Goal: Ask a question

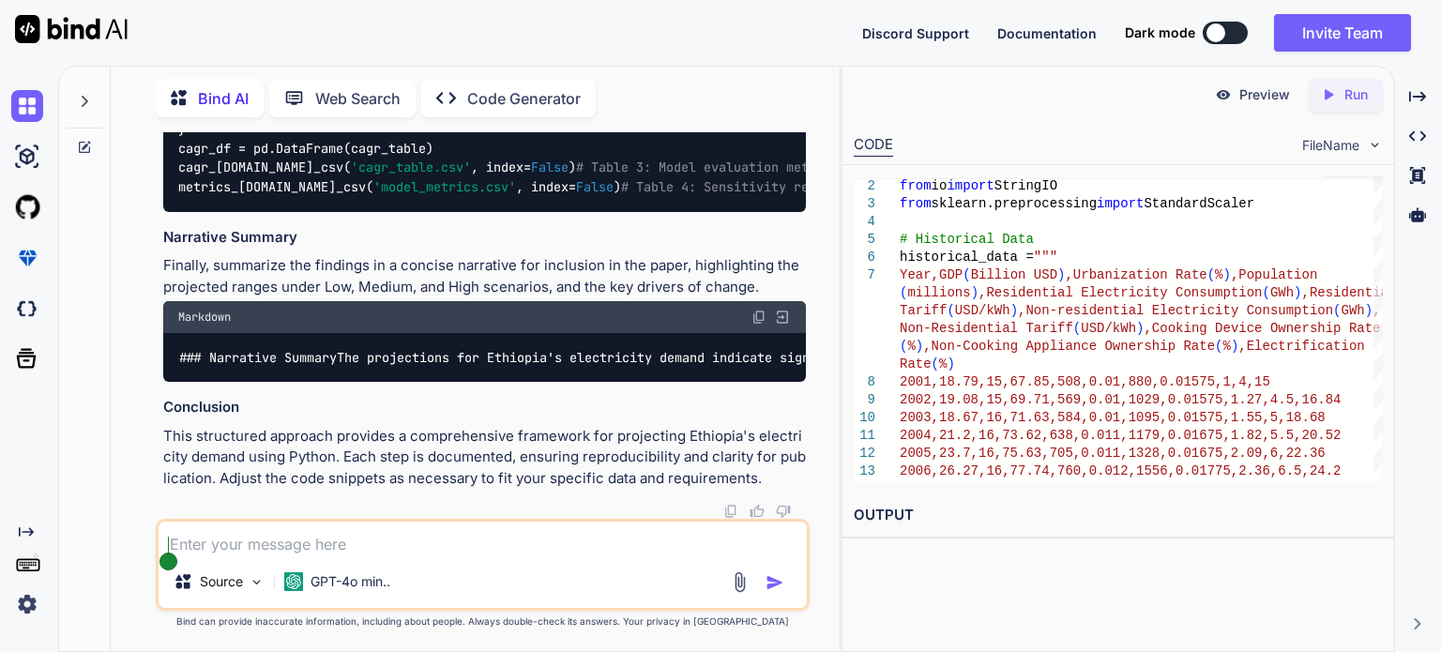
scroll to position [15365, 0]
type textarea "x"
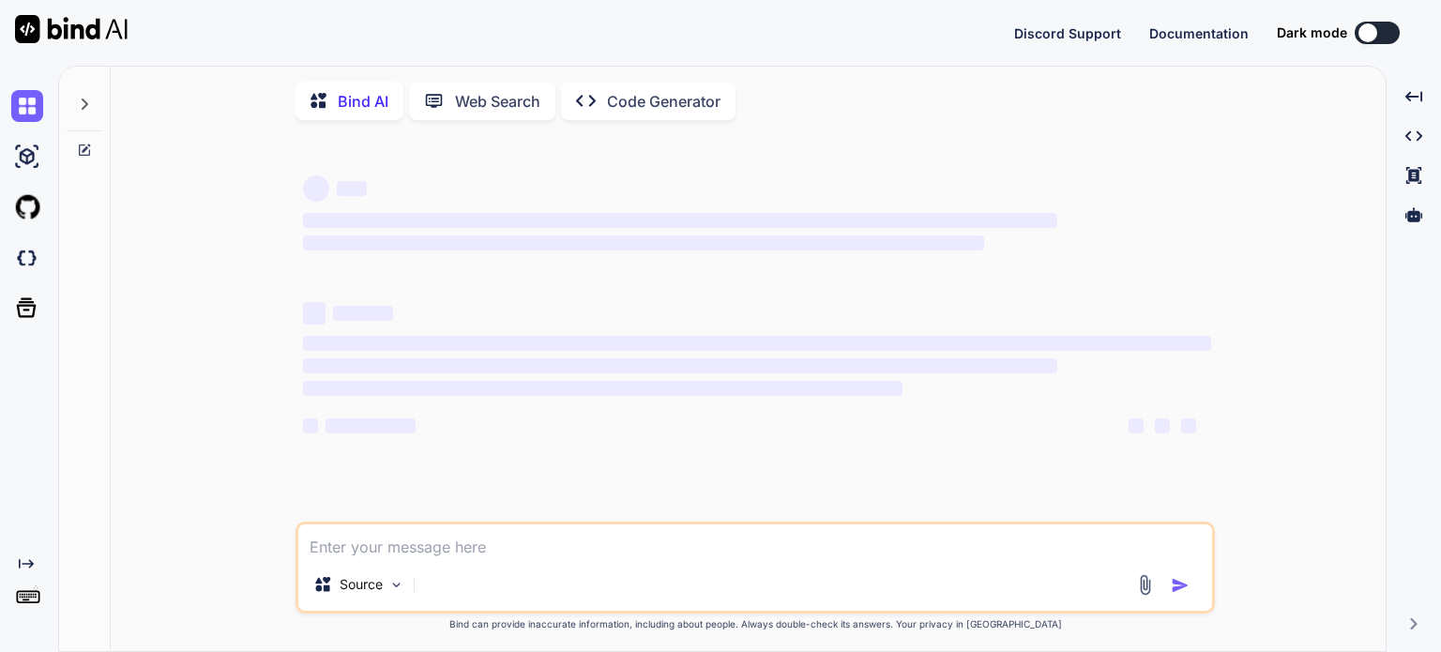
click at [447, 543] on textarea at bounding box center [755, 542] width 914 height 34
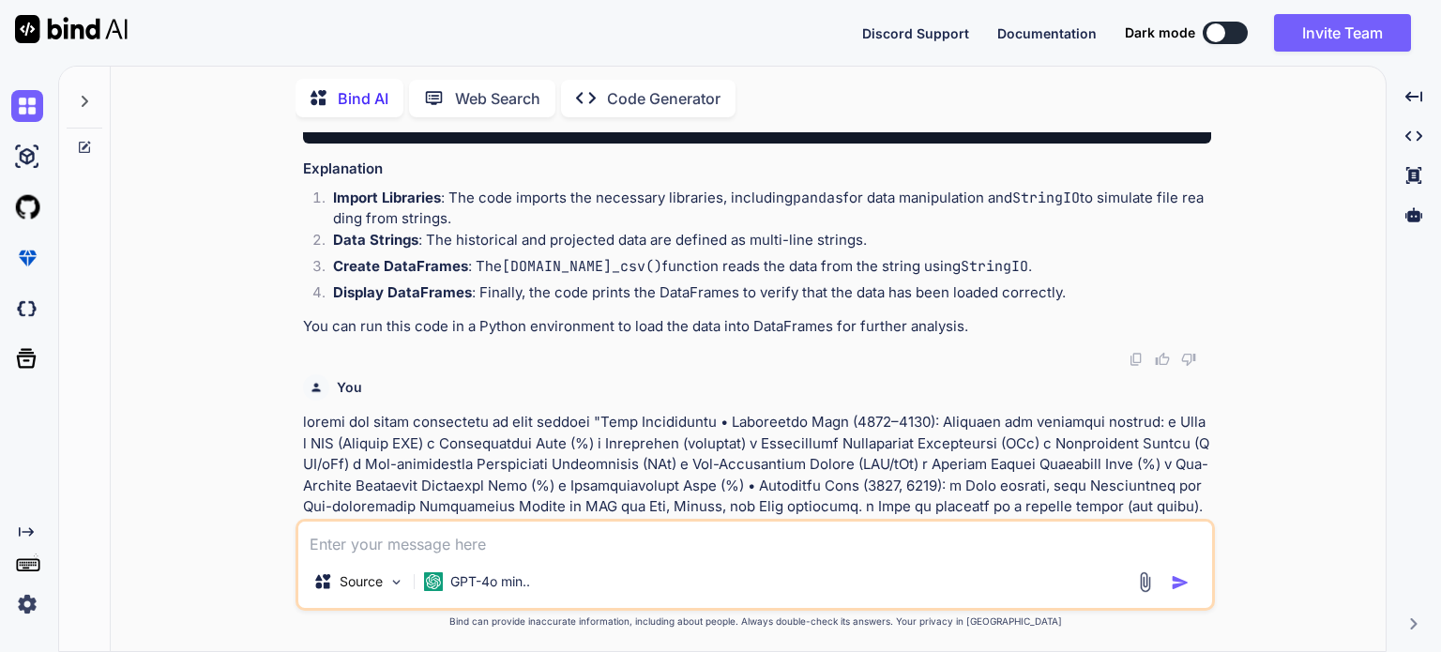
scroll to position [3485, 0]
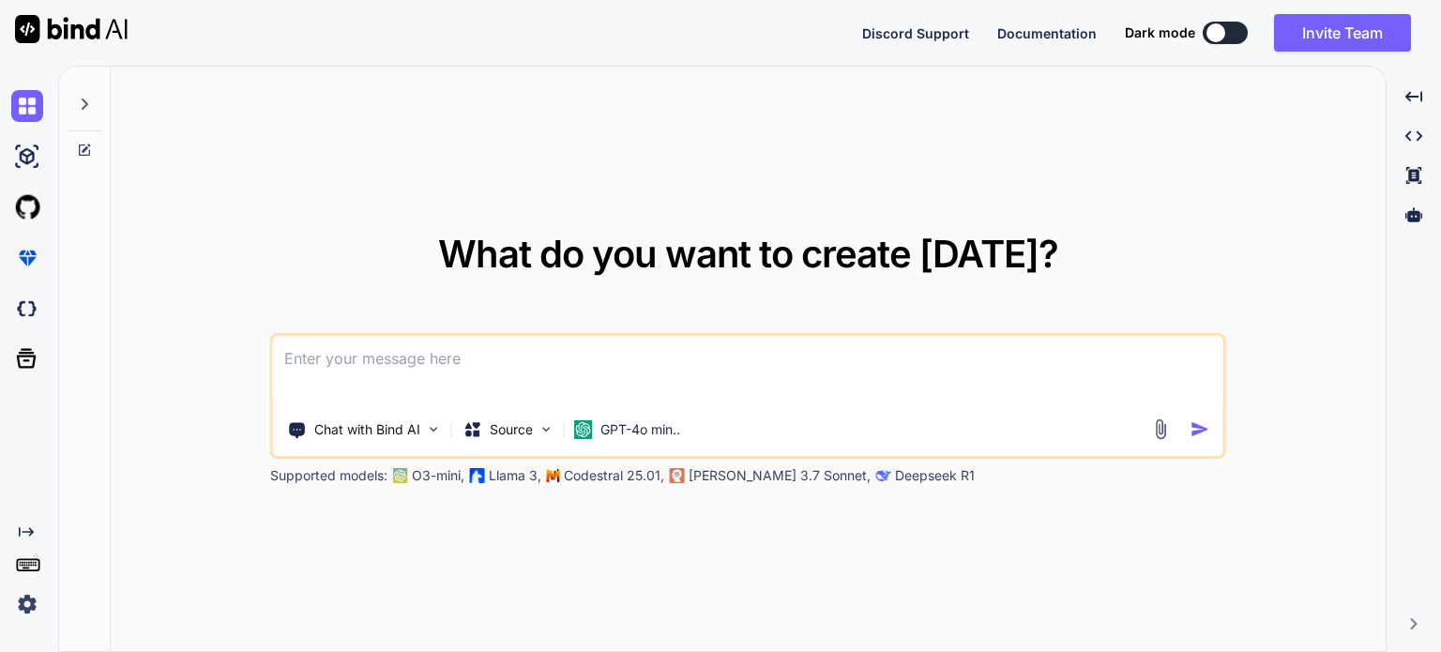
type textarea "x"
type textarea "loremi dol Sitametc Adipiscinge Seddoe Temporinci (3723–6573) Utlaboree: Dolore…"
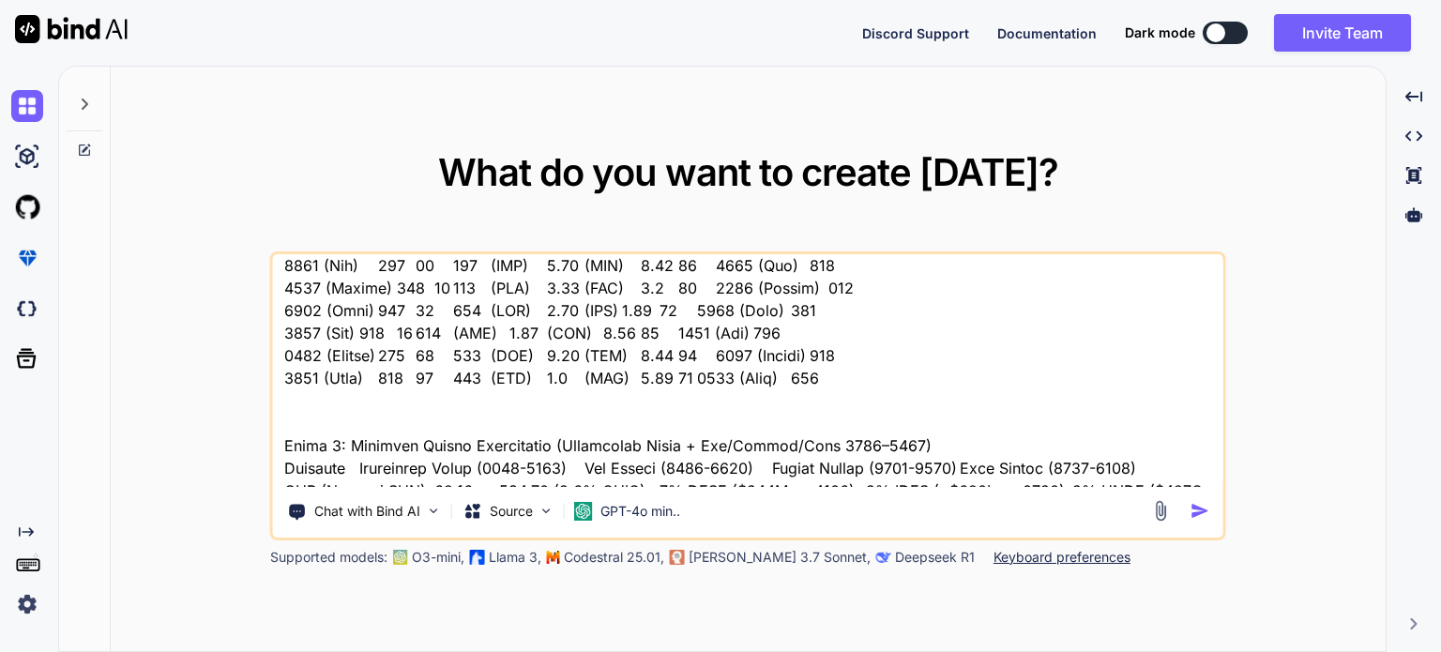
scroll to position [3066, 0]
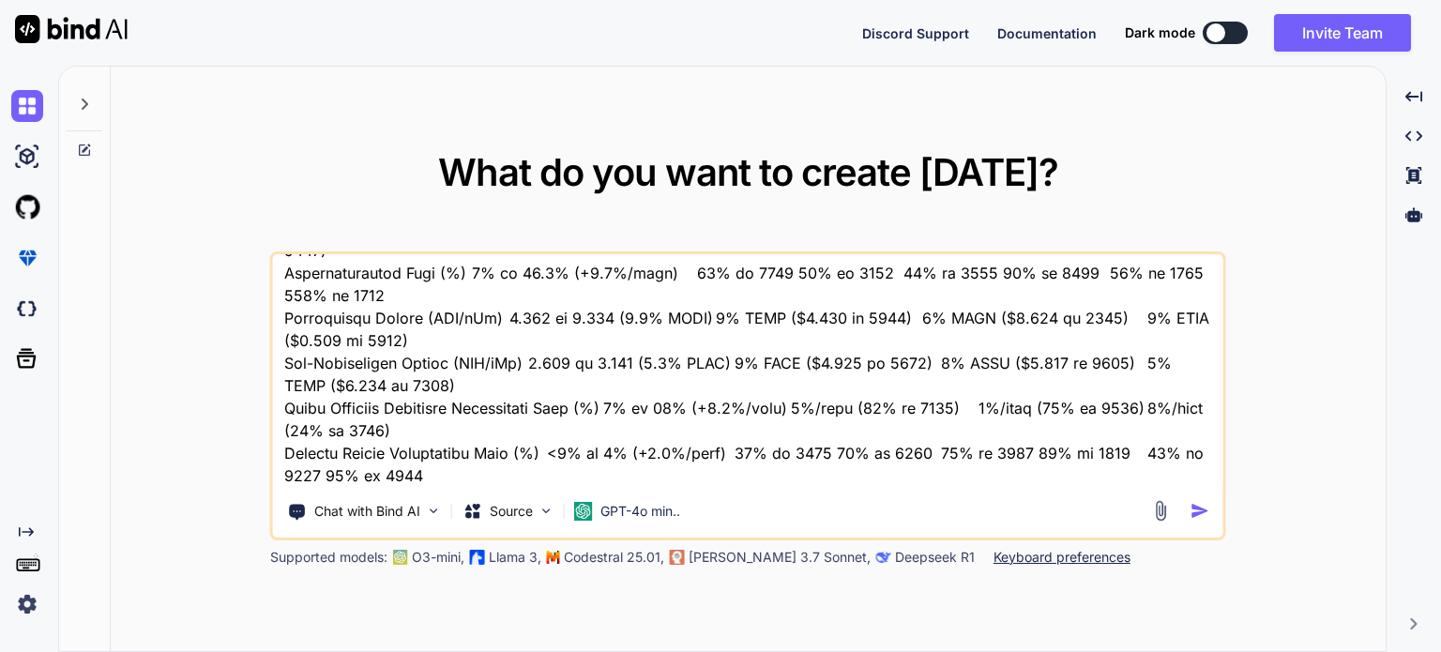
type textarea "x"
type textarea "loremi dol Sitametc Adipiscinge Seddoe Temporinci (3723–6573) Utlaboree: Dolore…"
click at [1202, 511] on img "button" at bounding box center [1201, 511] width 20 height 20
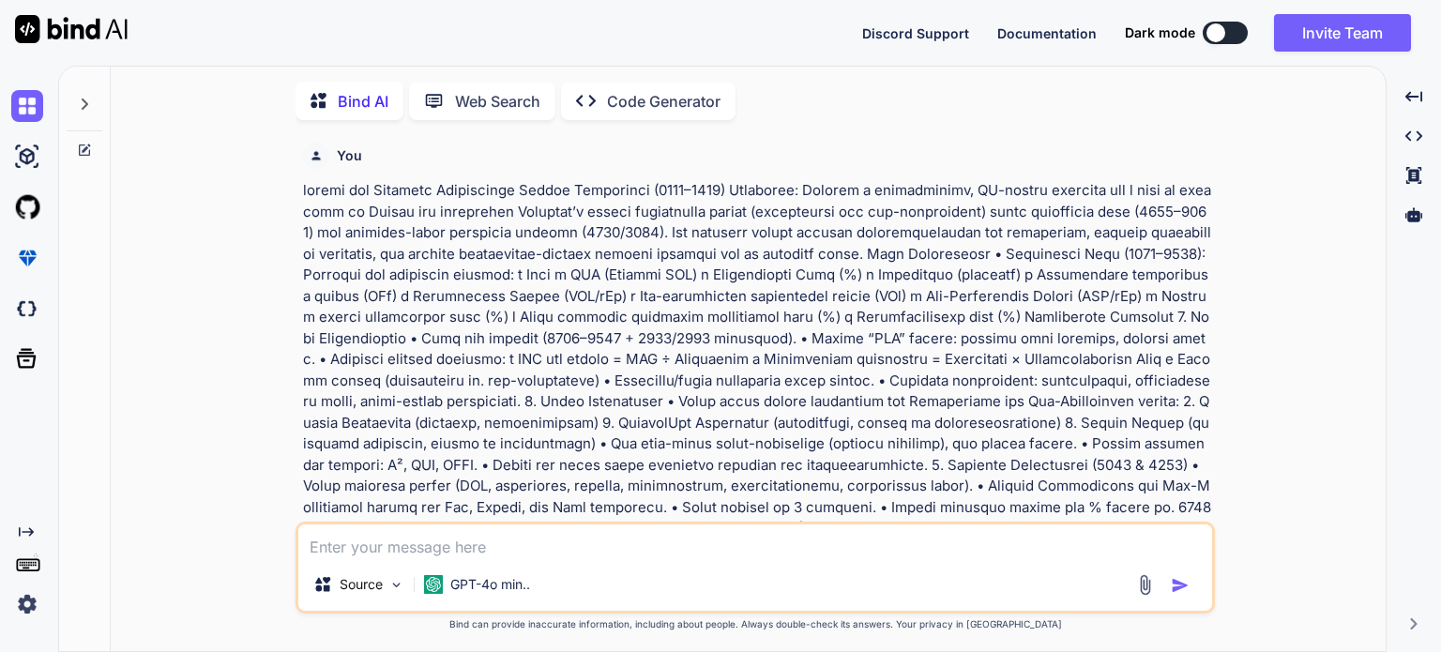
scroll to position [7, 0]
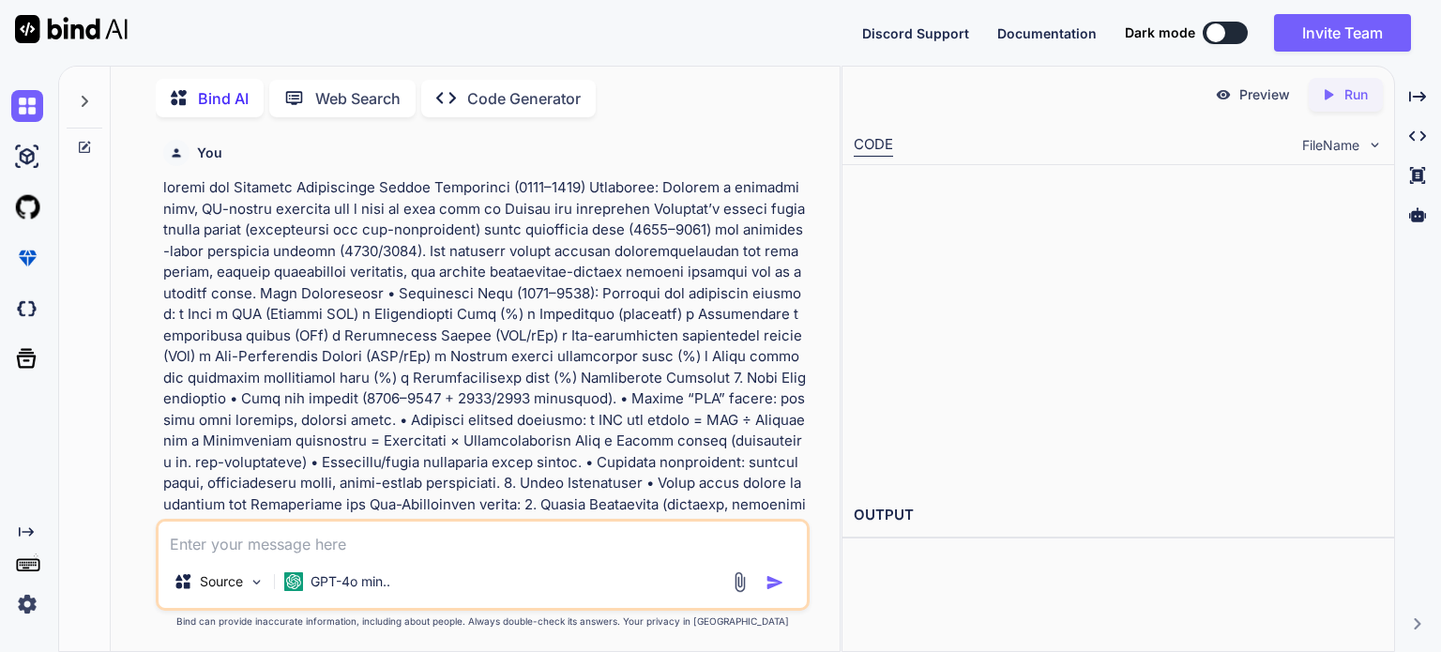
type textarea "x"
